Goal: Find specific page/section: Find specific page/section

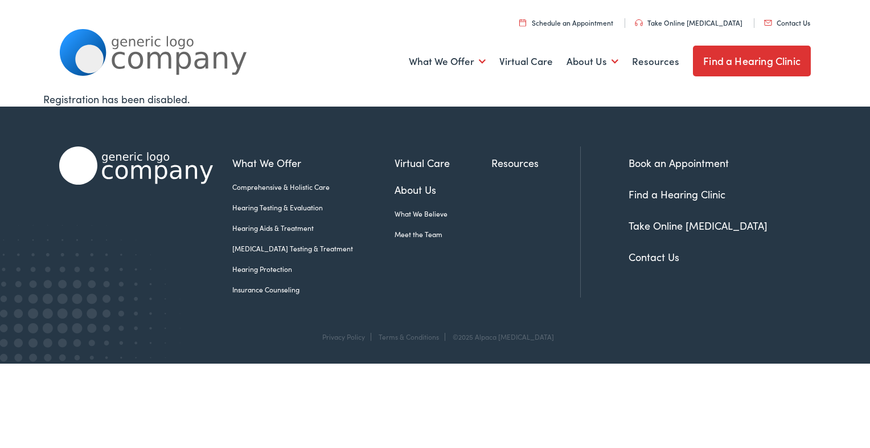
click at [416, 236] on link "Meet the Team" at bounding box center [443, 234] width 97 height 10
click at [416, 234] on link "Meet the Team" at bounding box center [443, 234] width 97 height 10
